Goal: Task Accomplishment & Management: Manage account settings

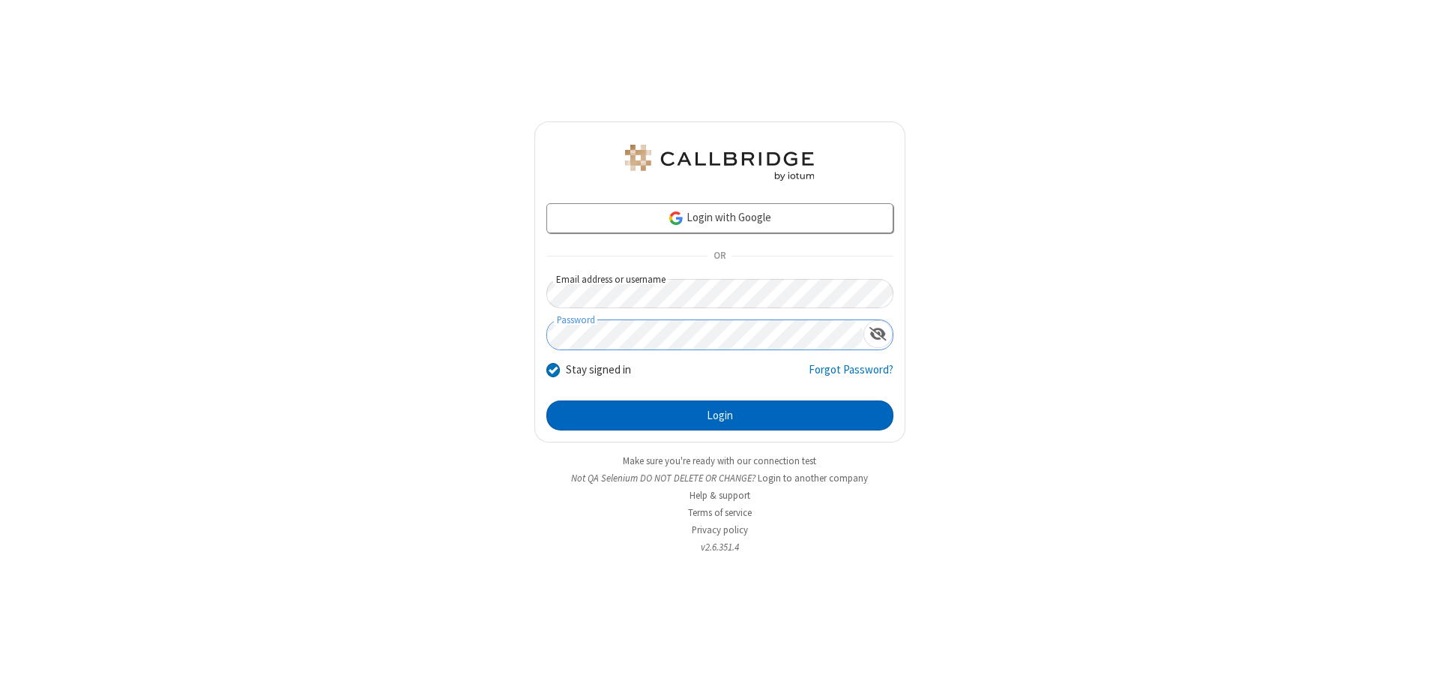
click at [720, 415] on button "Login" at bounding box center [719, 415] width 347 height 30
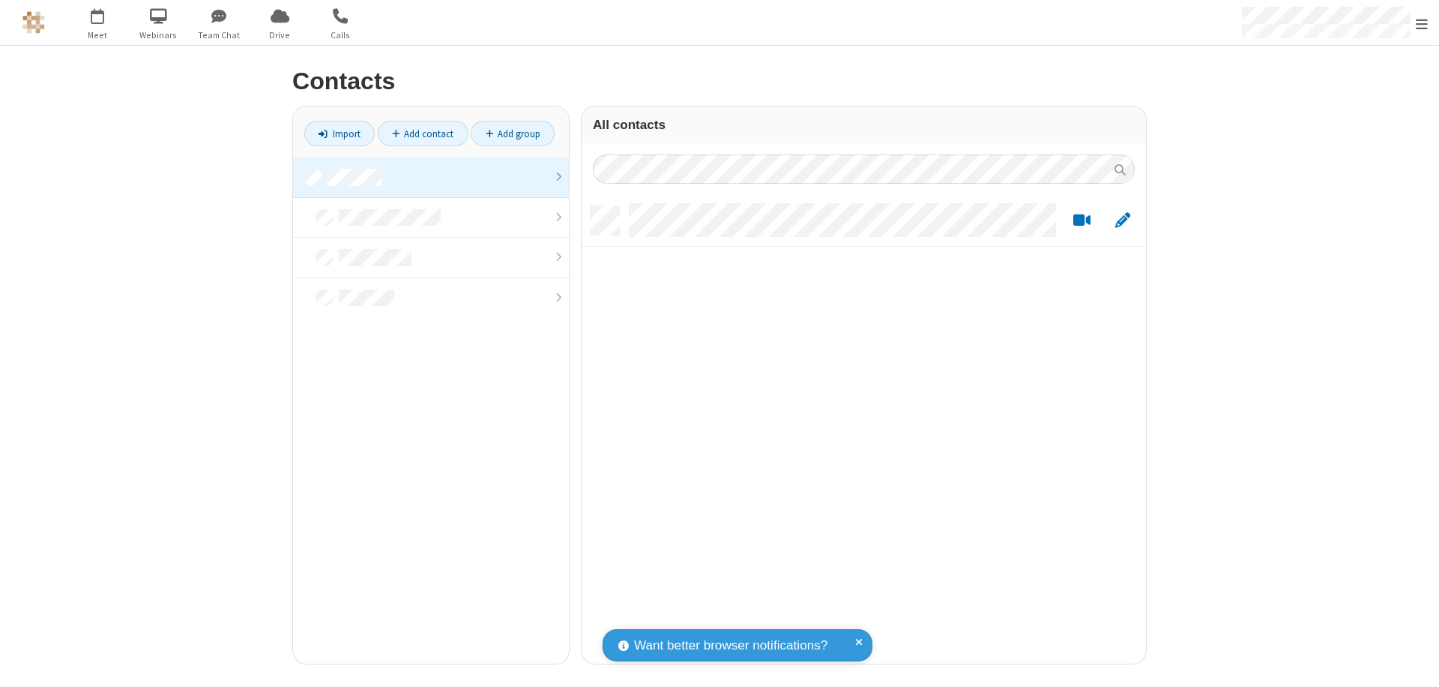
scroll to position [457, 553]
click at [431, 177] on link at bounding box center [431, 177] width 276 height 40
click at [423, 133] on link "Add contact" at bounding box center [423, 133] width 91 height 25
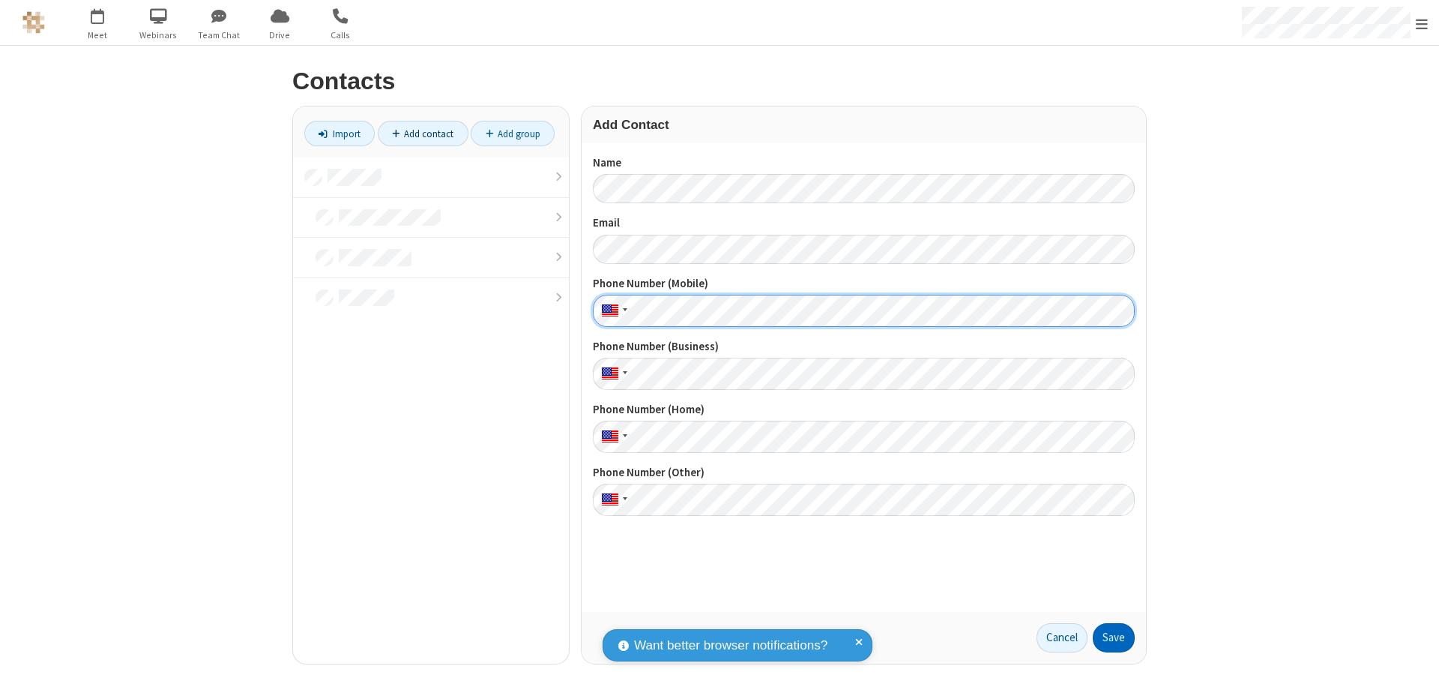
click at [1114, 637] on button "Save" at bounding box center [1114, 638] width 42 height 30
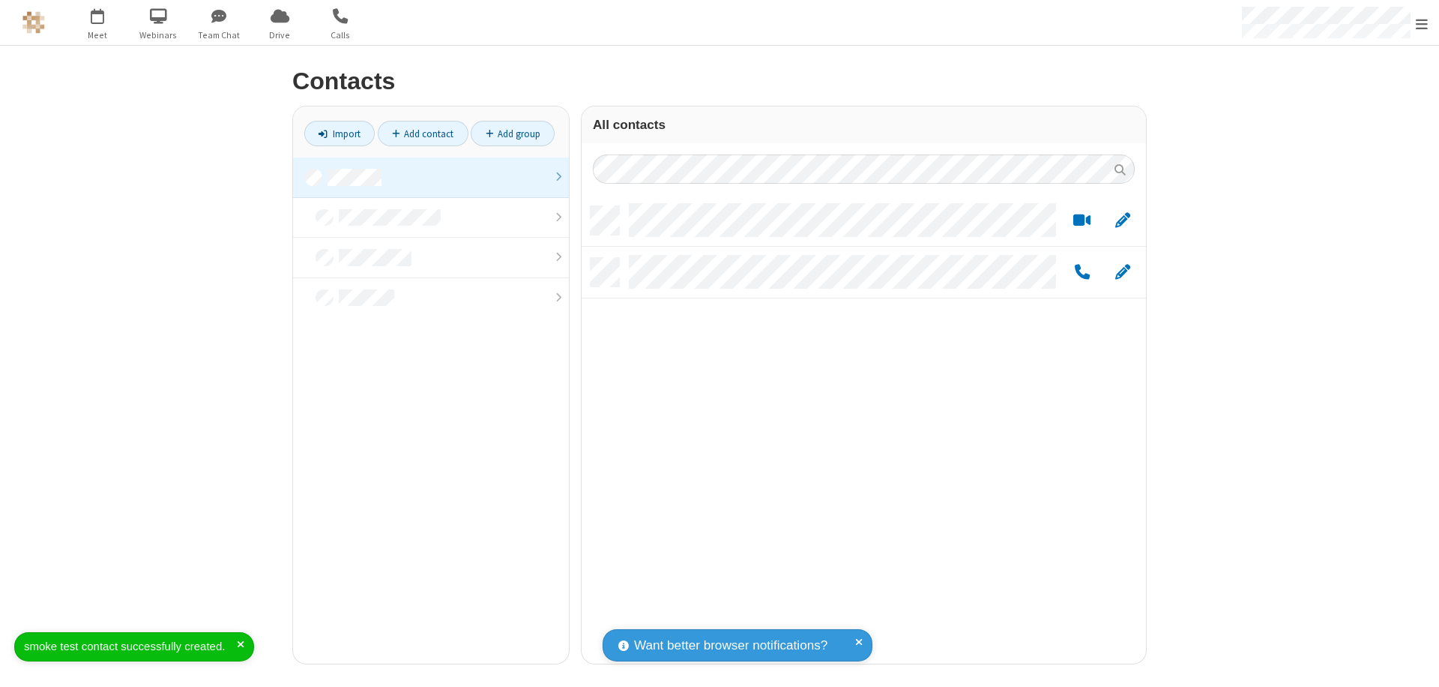
scroll to position [457, 553]
